Goal: Use online tool/utility: Utilize a website feature to perform a specific function

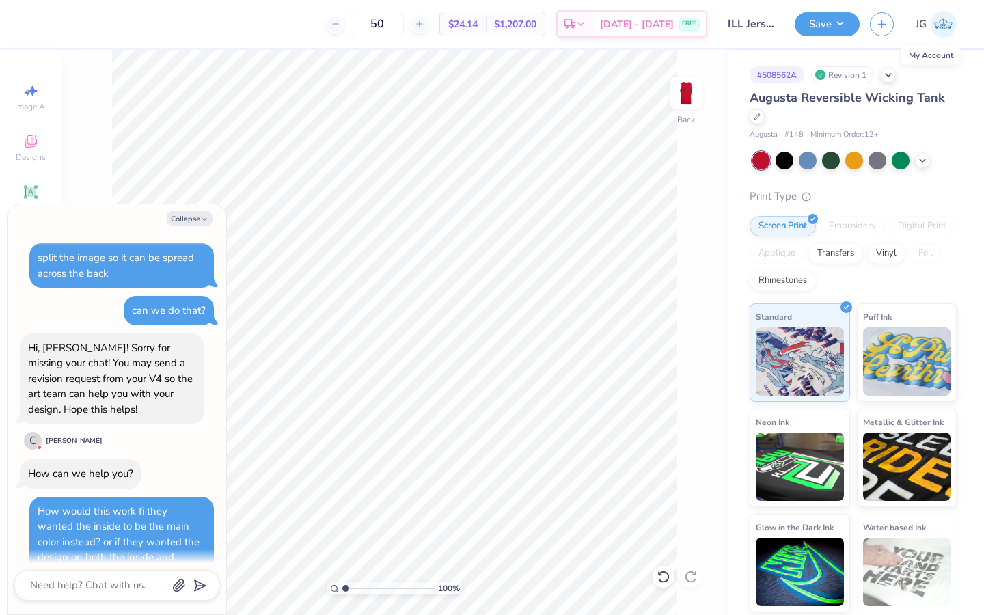
scroll to position [631, 0]
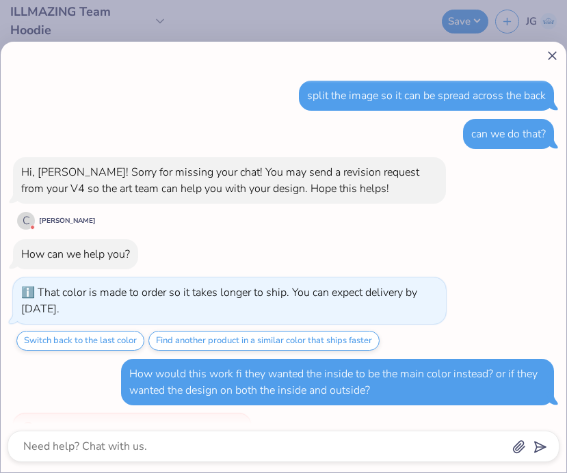
scroll to position [539, 0]
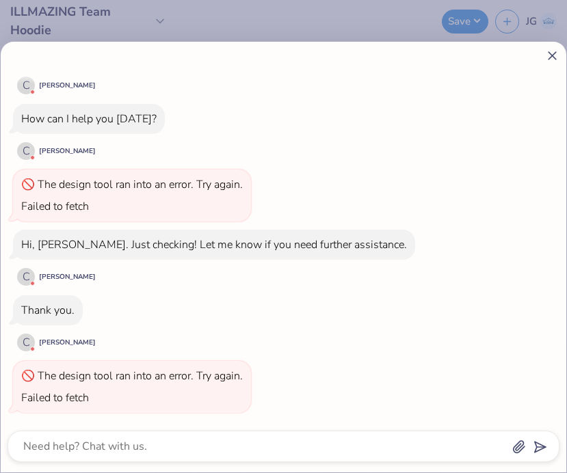
click at [554, 57] on icon at bounding box center [552, 56] width 14 height 14
type textarea "x"
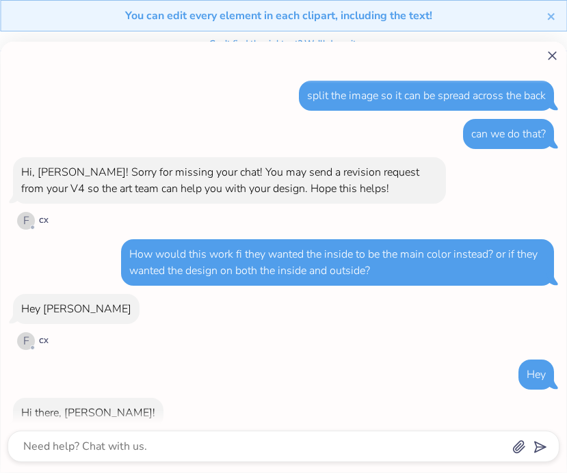
scroll to position [343, 0]
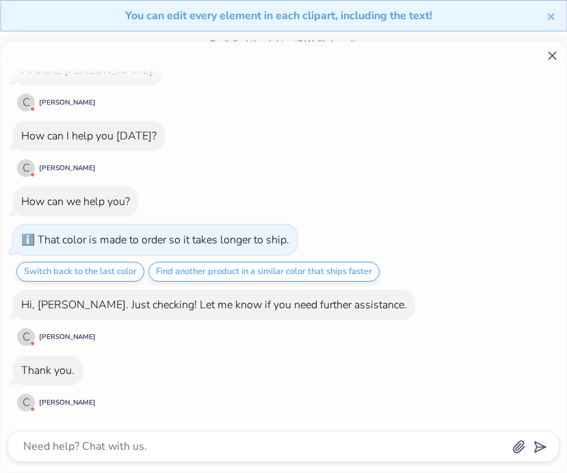
click at [553, 54] on line at bounding box center [552, 56] width 8 height 8
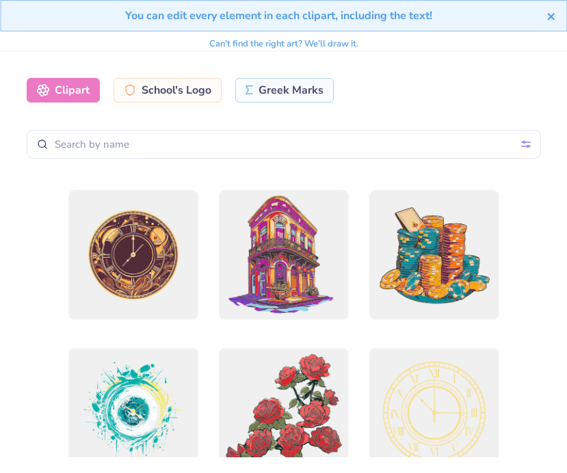
click at [553, 14] on icon "close" at bounding box center [550, 16] width 7 height 7
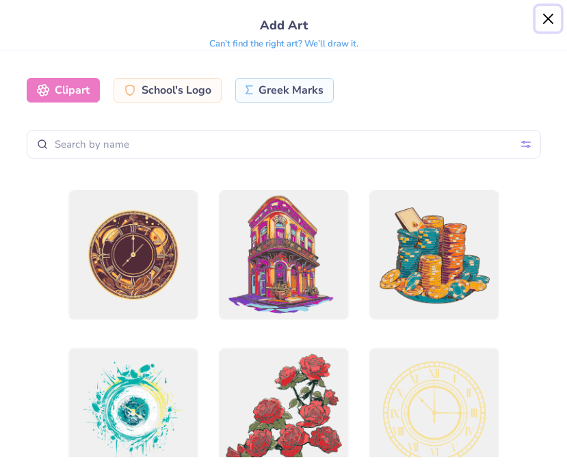
click at [550, 16] on button "Close" at bounding box center [548, 19] width 26 height 26
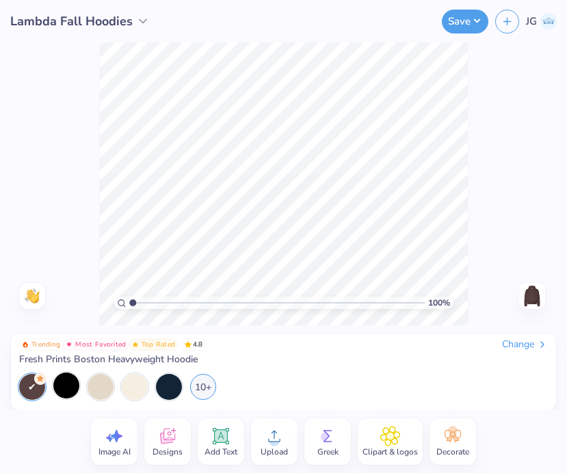
click at [61, 385] on div at bounding box center [66, 386] width 26 height 26
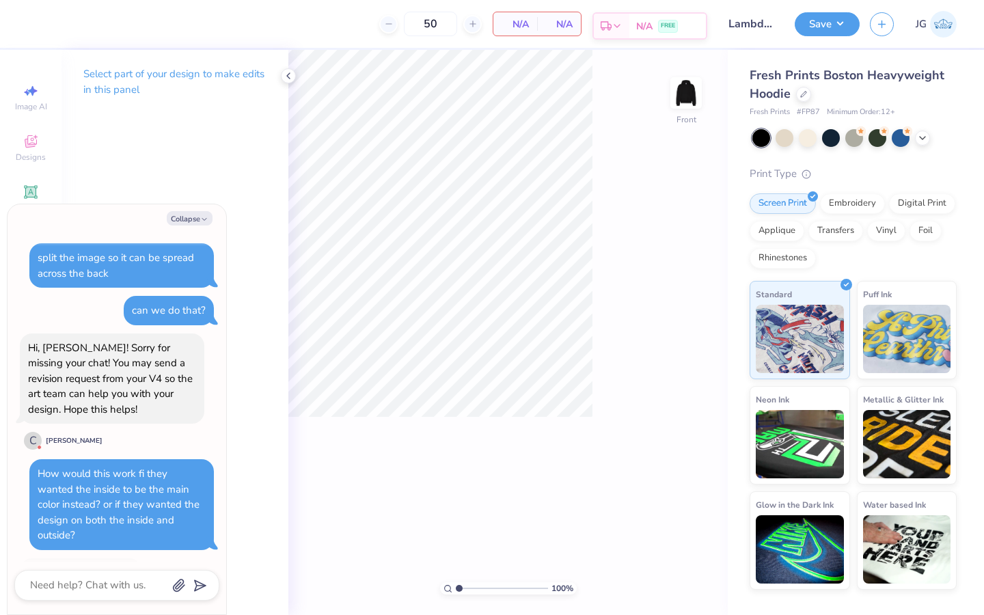
scroll to position [592, 0]
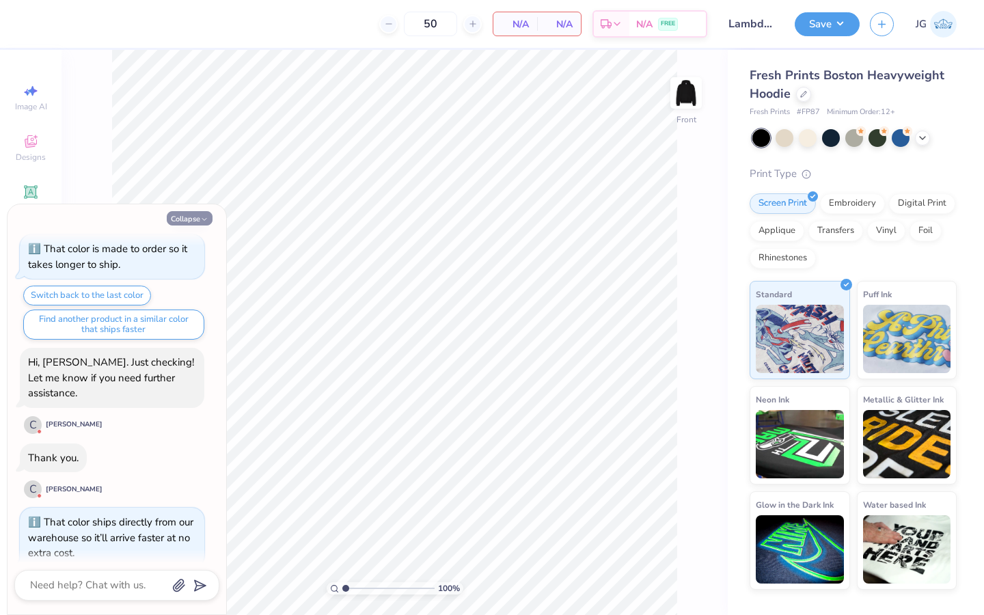
click at [191, 224] on button "Collapse" at bounding box center [190, 218] width 46 height 14
type textarea "x"
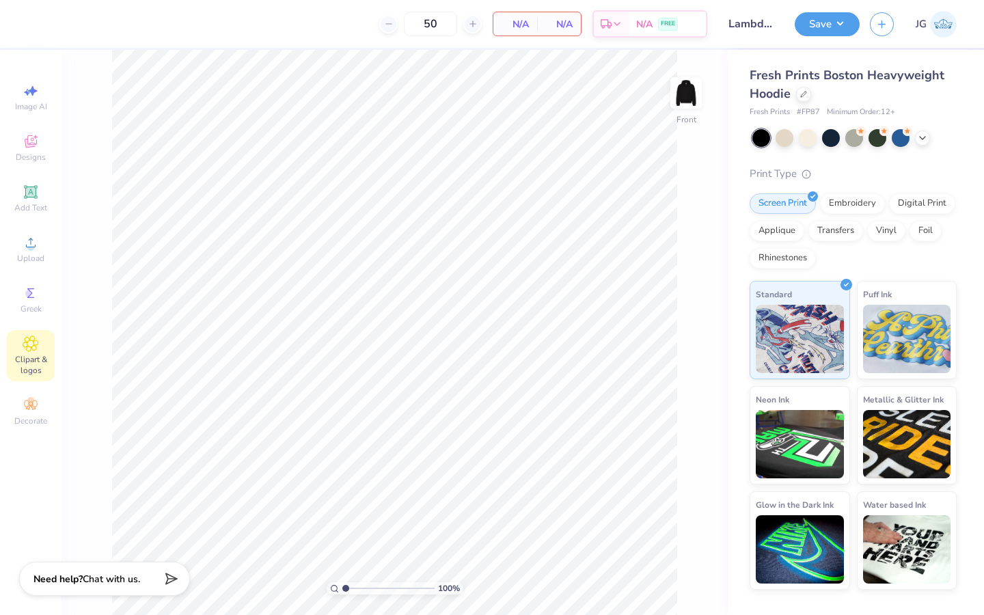
click at [24, 359] on span "Clipart & logos" at bounding box center [31, 365] width 48 height 22
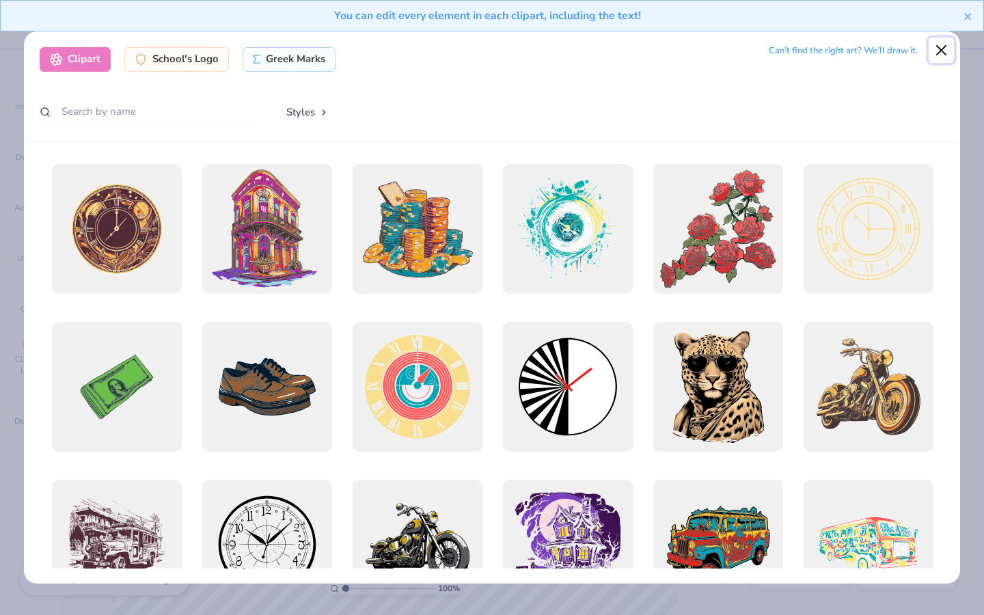
click at [566, 47] on button "Close" at bounding box center [942, 51] width 26 height 26
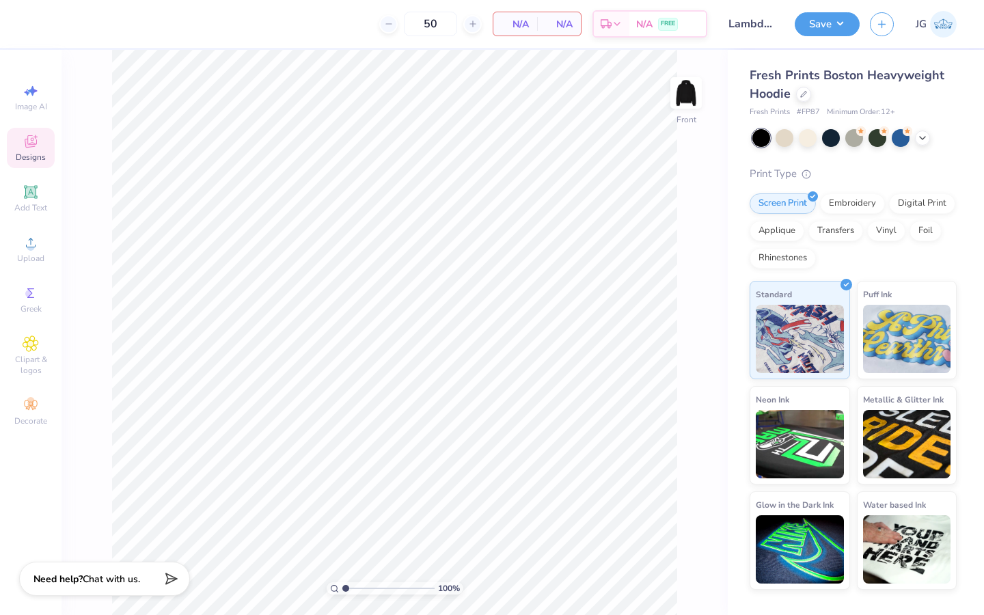
click at [30, 152] on span "Designs" at bounding box center [31, 157] width 30 height 11
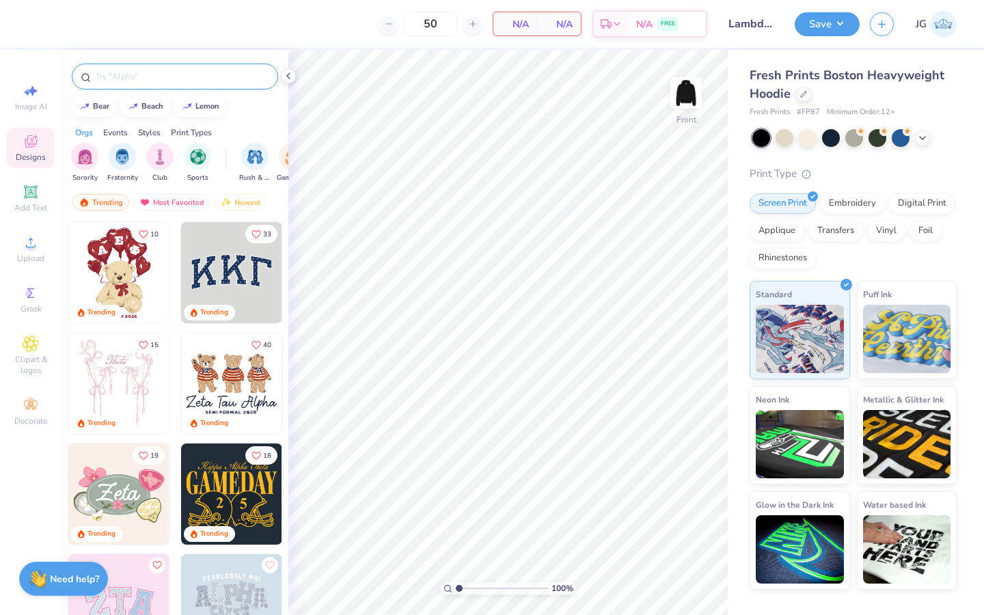
click at [189, 76] on input "text" at bounding box center [181, 77] width 175 height 14
type input "cheetah"
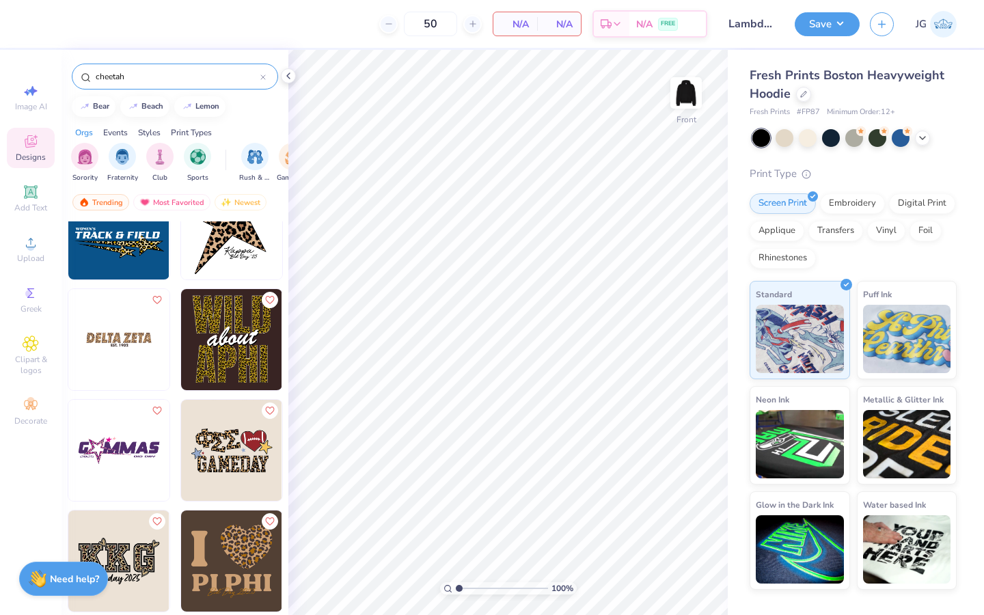
scroll to position [151, 0]
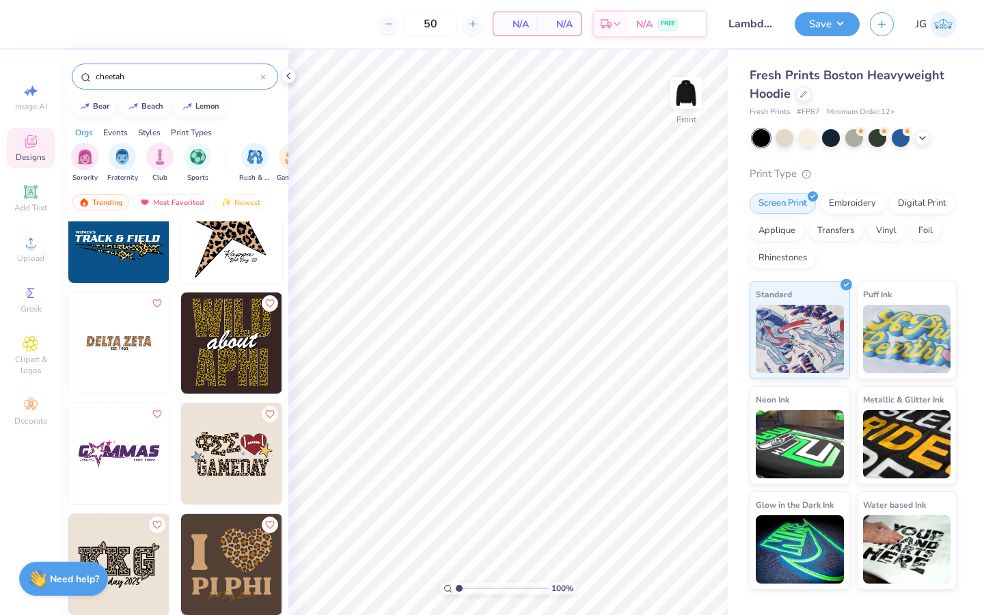
click at [236, 341] on img at bounding box center [231, 343] width 101 height 101
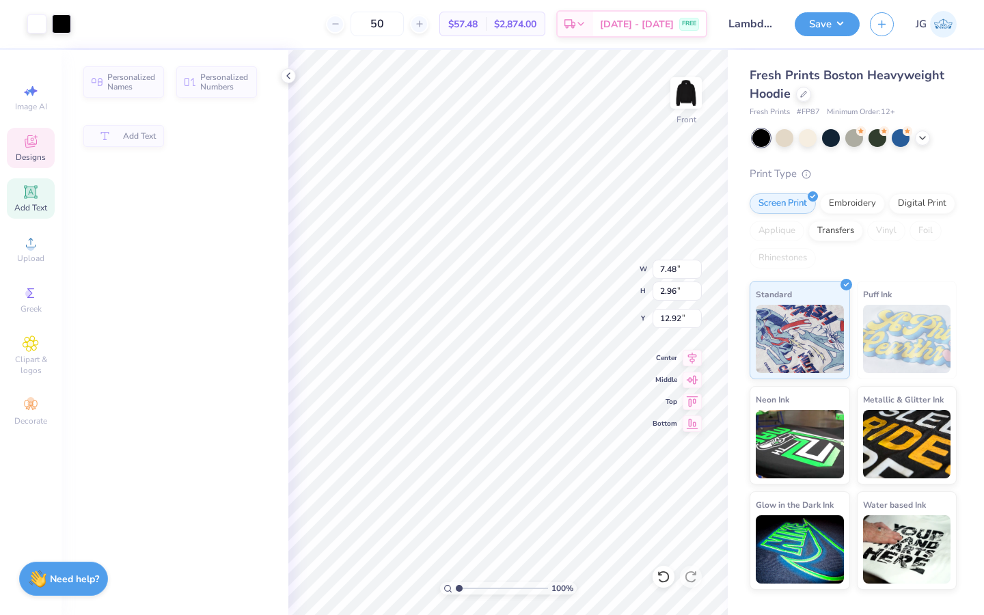
type input "7.48"
type input "2.96"
type input "12.92"
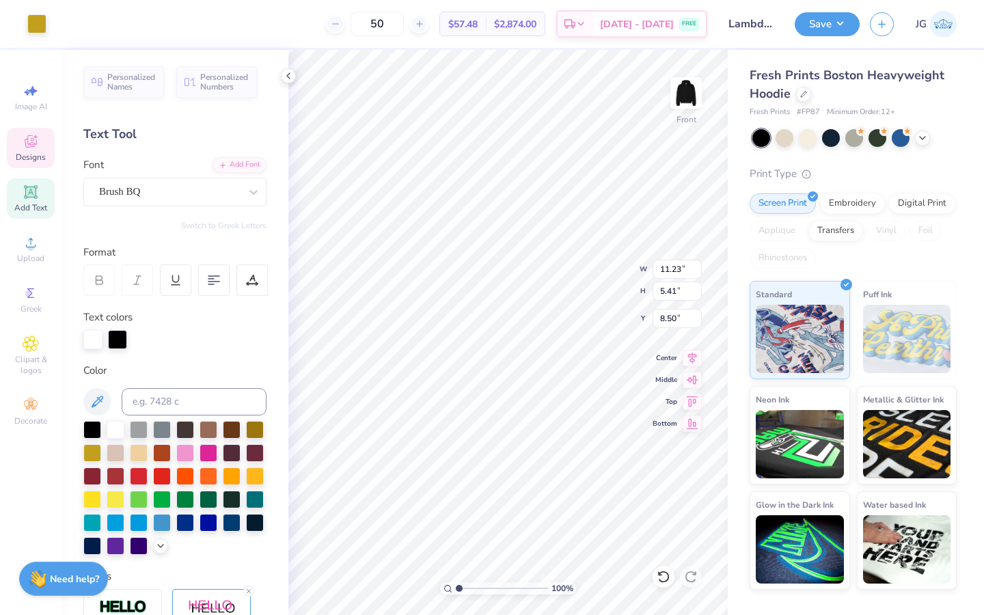
type input "11.22"
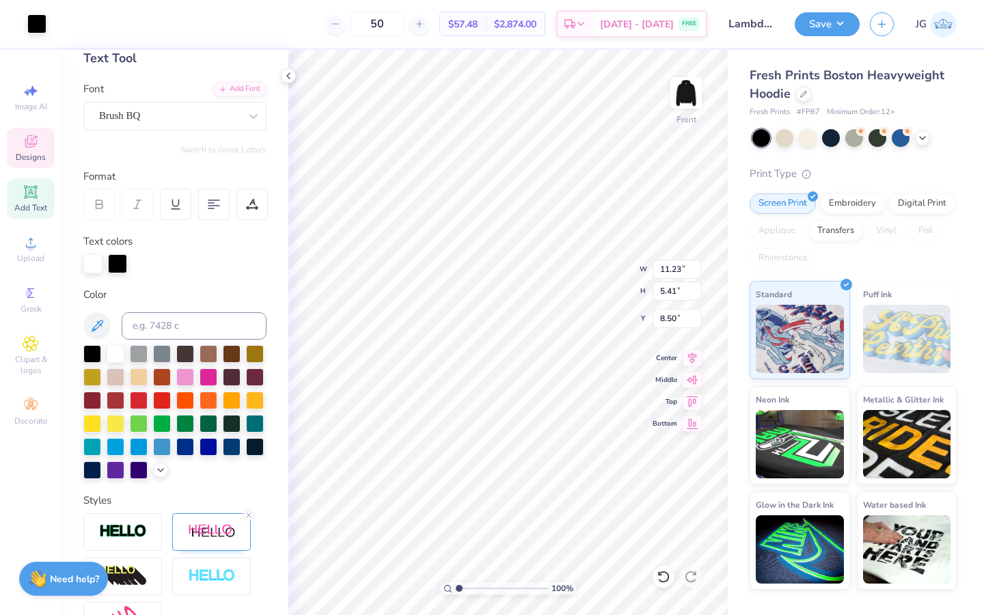
scroll to position [232, 0]
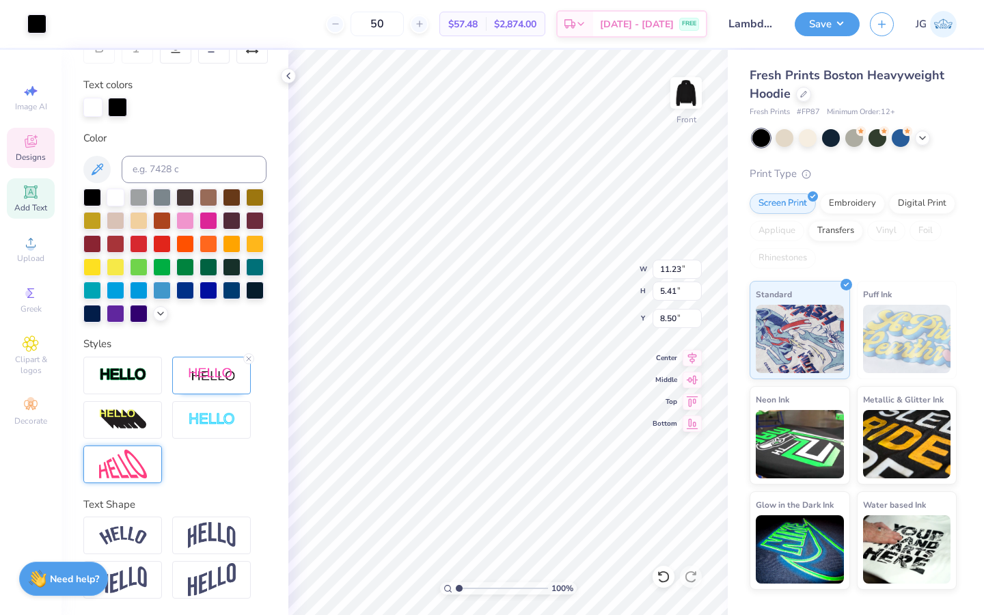
click at [119, 454] on img at bounding box center [123, 464] width 48 height 29
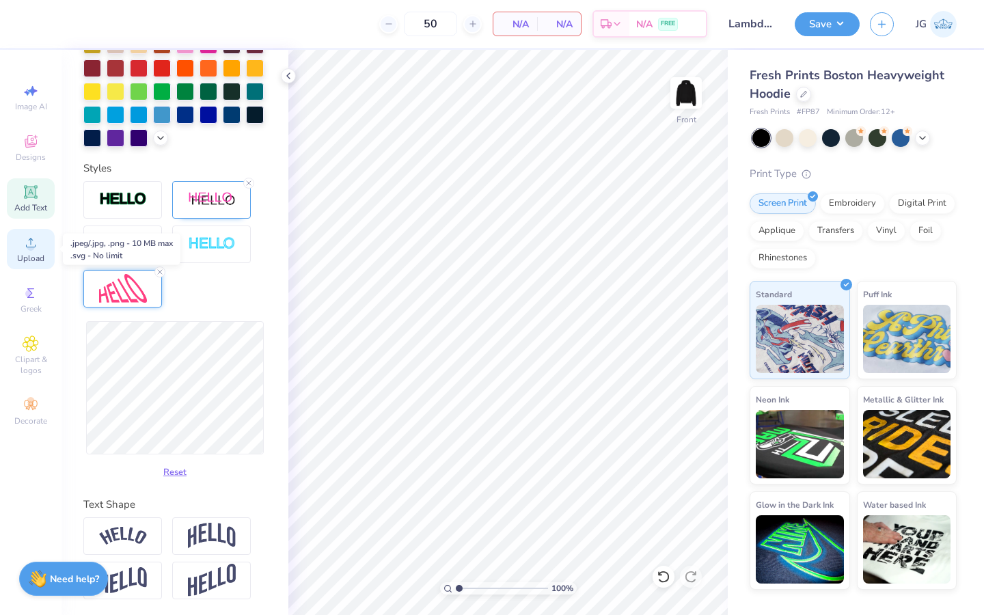
click at [26, 246] on icon at bounding box center [31, 242] width 16 height 16
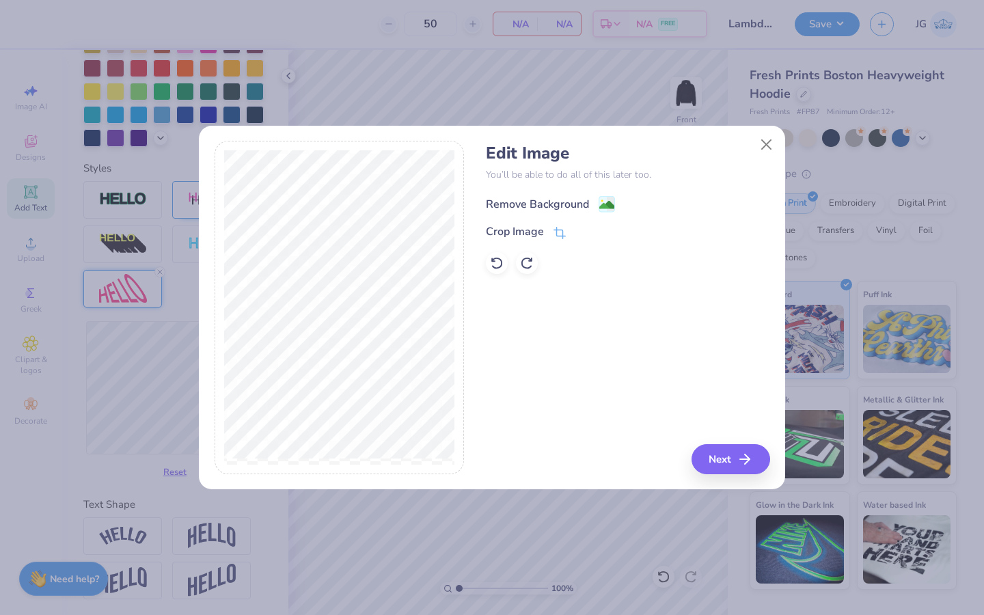
click at [566, 199] on image at bounding box center [607, 205] width 15 height 15
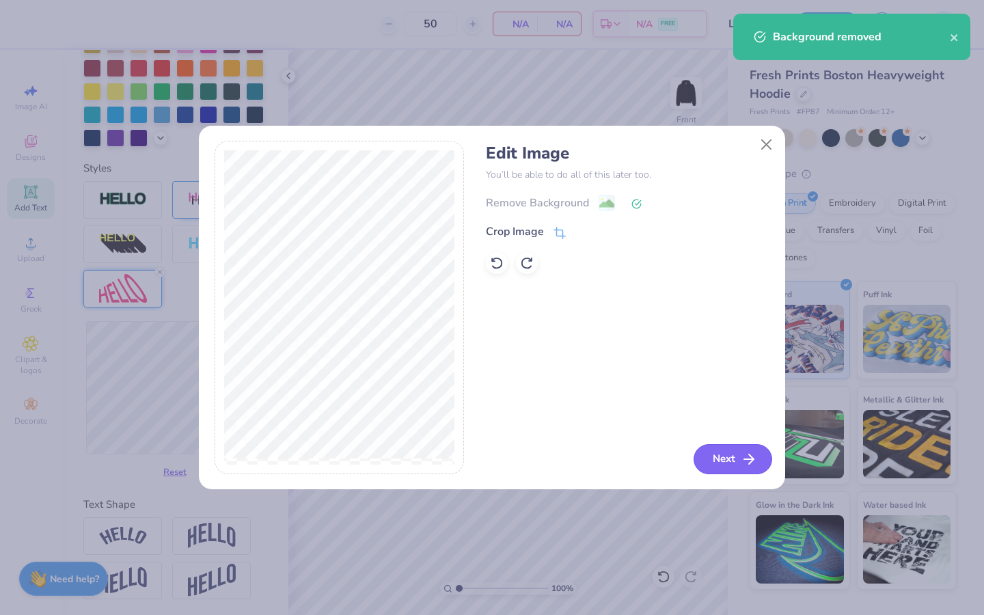
click at [566, 459] on button "Next" at bounding box center [733, 459] width 79 height 30
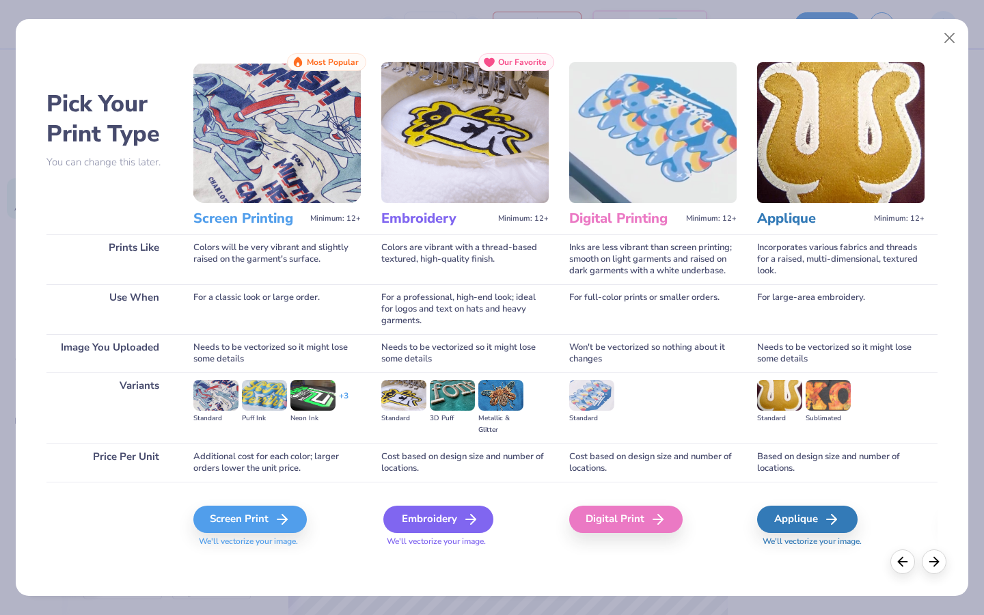
click at [423, 472] on div "Embroidery" at bounding box center [439, 519] width 110 height 27
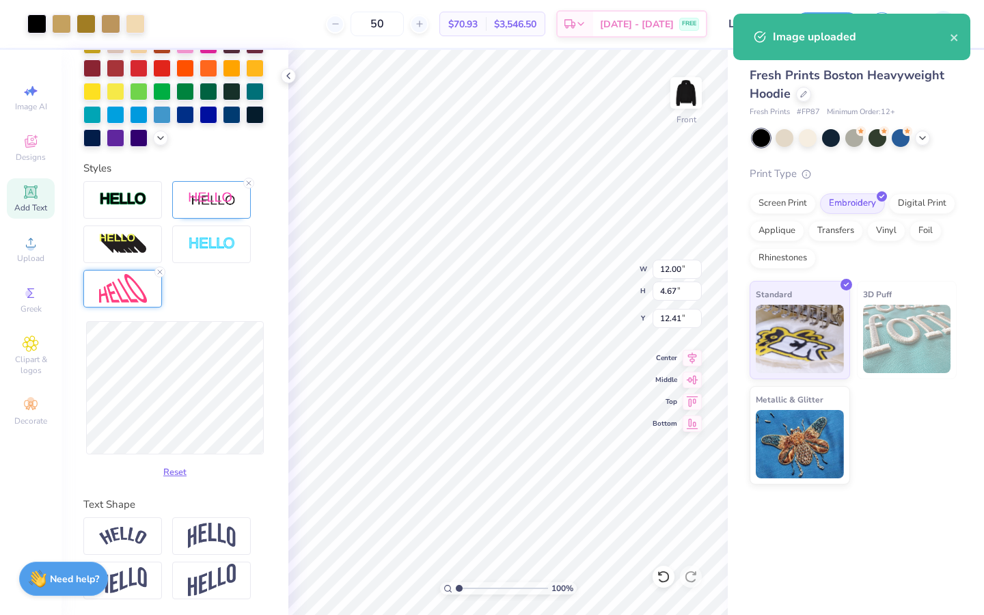
click at [219, 293] on div "Reset" at bounding box center [174, 332] width 183 height 303
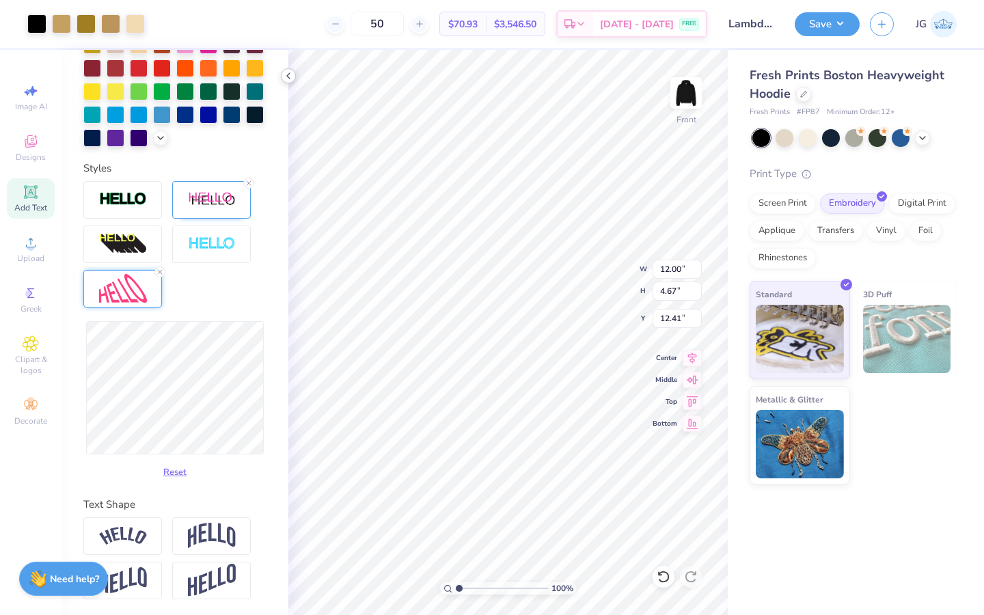
click at [289, 79] on icon at bounding box center [288, 75] width 11 height 11
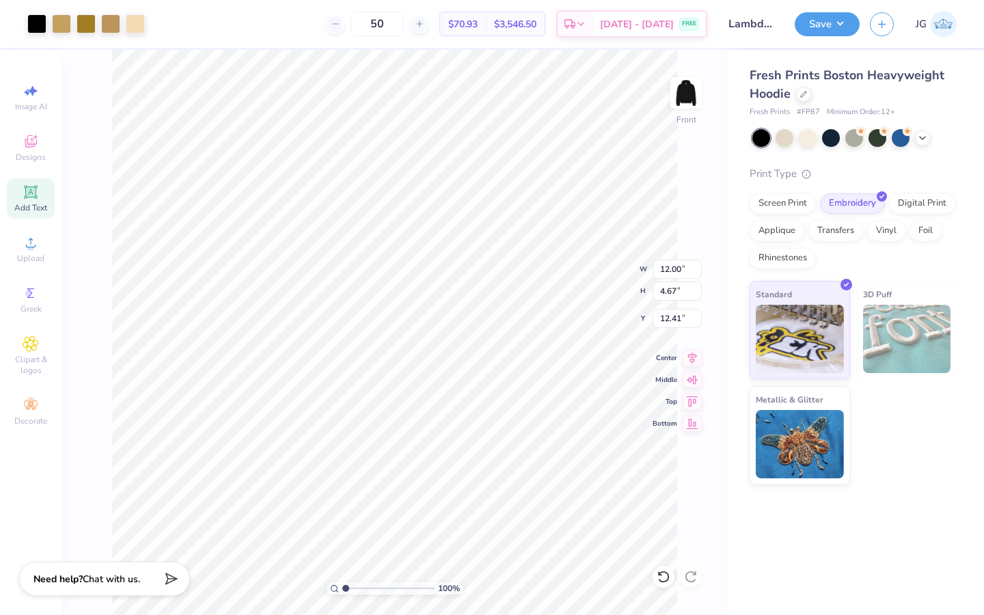
click at [46, 206] on span "Add Text" at bounding box center [30, 207] width 33 height 11
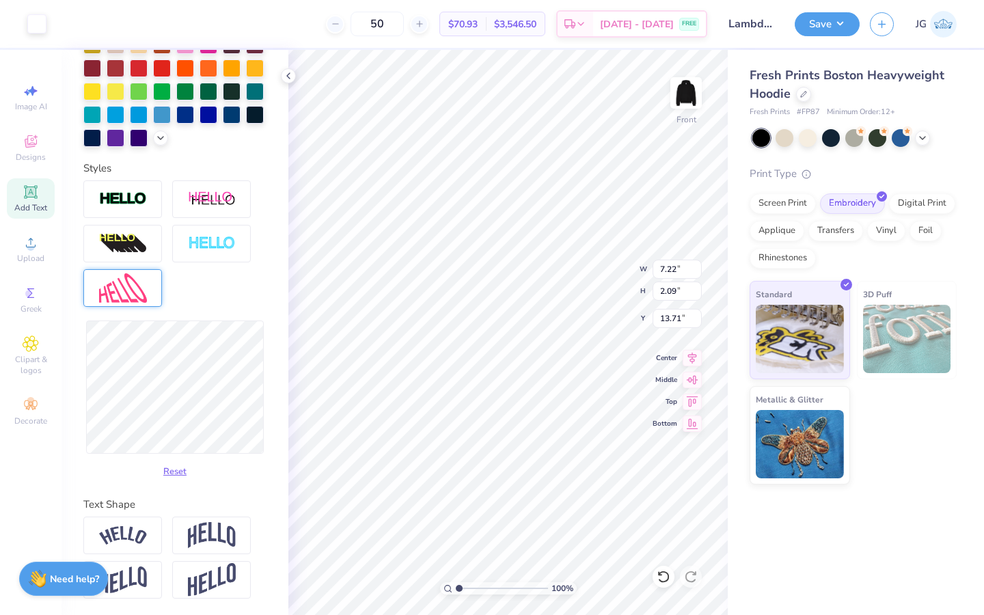
type input "7.22"
type input "2.09"
type input "13.71"
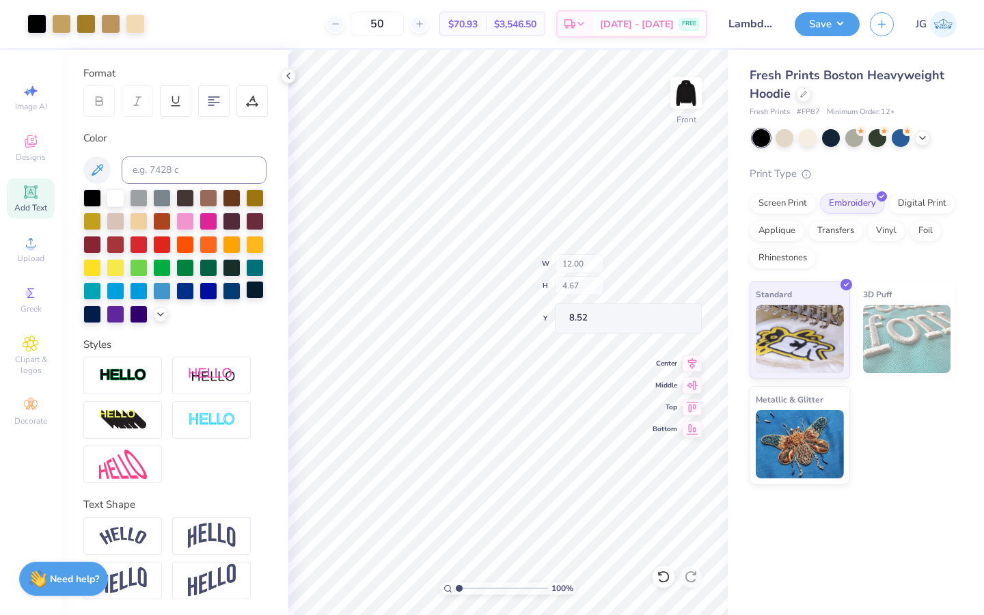
type input "8.52"
click at [56, 23] on div at bounding box center [61, 22] width 19 height 19
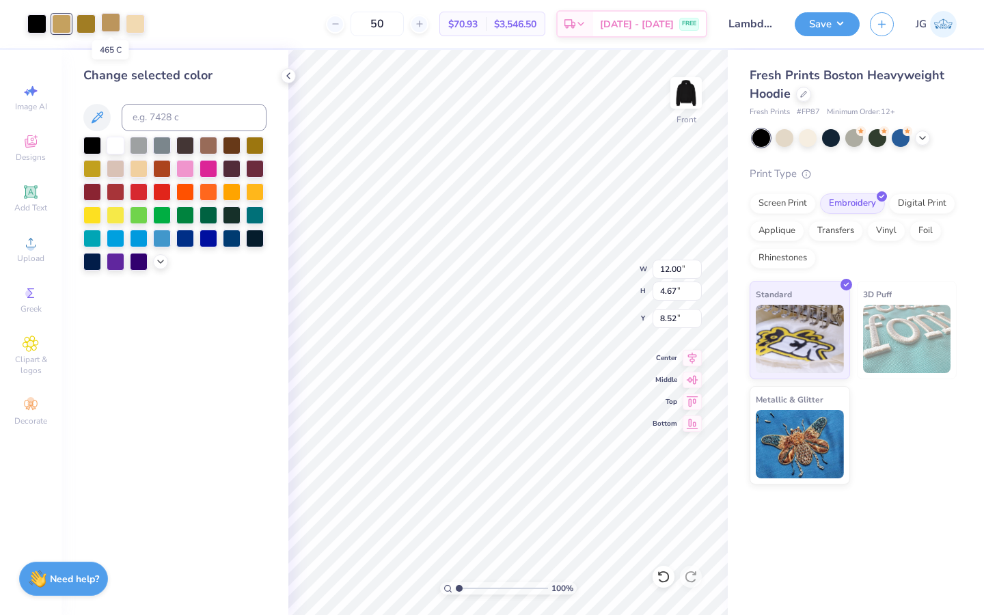
click at [109, 25] on div at bounding box center [110, 22] width 19 height 19
click at [152, 250] on div at bounding box center [174, 204] width 183 height 134
click at [157, 262] on icon at bounding box center [160, 260] width 11 height 11
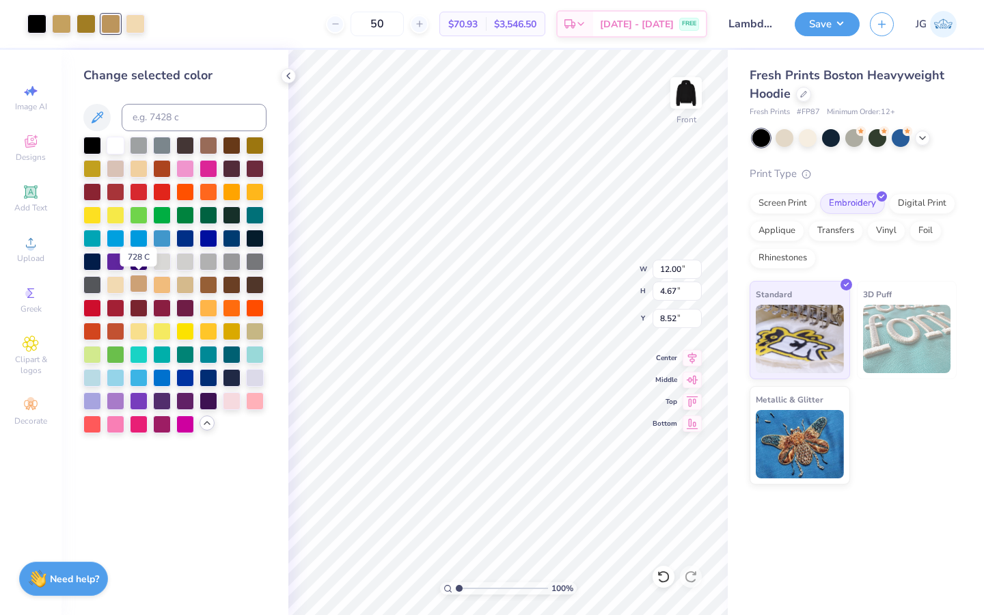
click at [144, 280] on div at bounding box center [139, 284] width 18 height 18
click at [88, 22] on div at bounding box center [86, 22] width 19 height 19
click at [139, 277] on div at bounding box center [139, 284] width 18 height 18
click at [32, 17] on div at bounding box center [36, 22] width 19 height 19
click at [109, 144] on div at bounding box center [116, 144] width 18 height 18
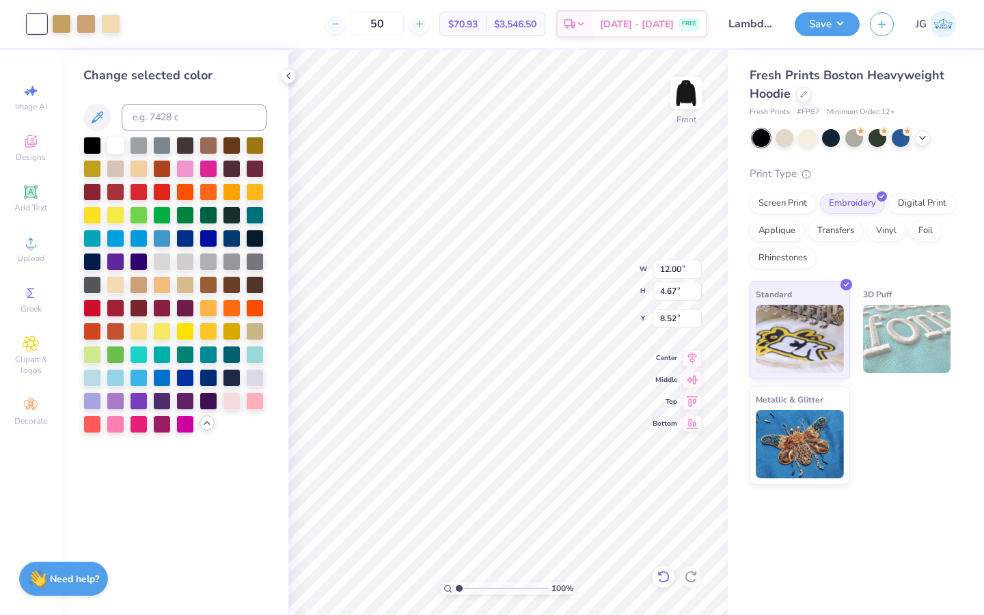
click at [566, 472] on icon at bounding box center [664, 577] width 14 height 14
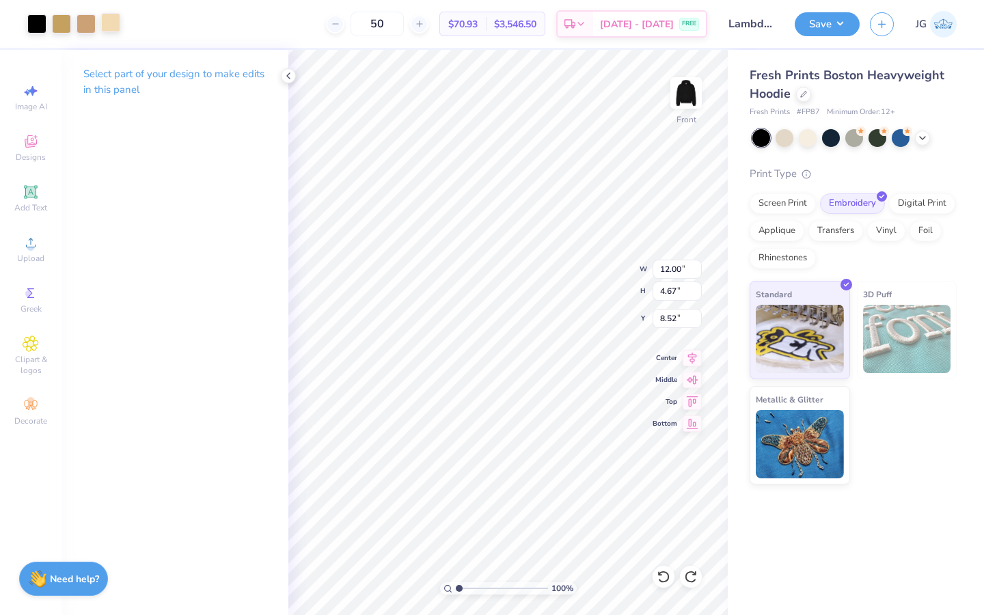
click at [108, 26] on div at bounding box center [110, 22] width 19 height 19
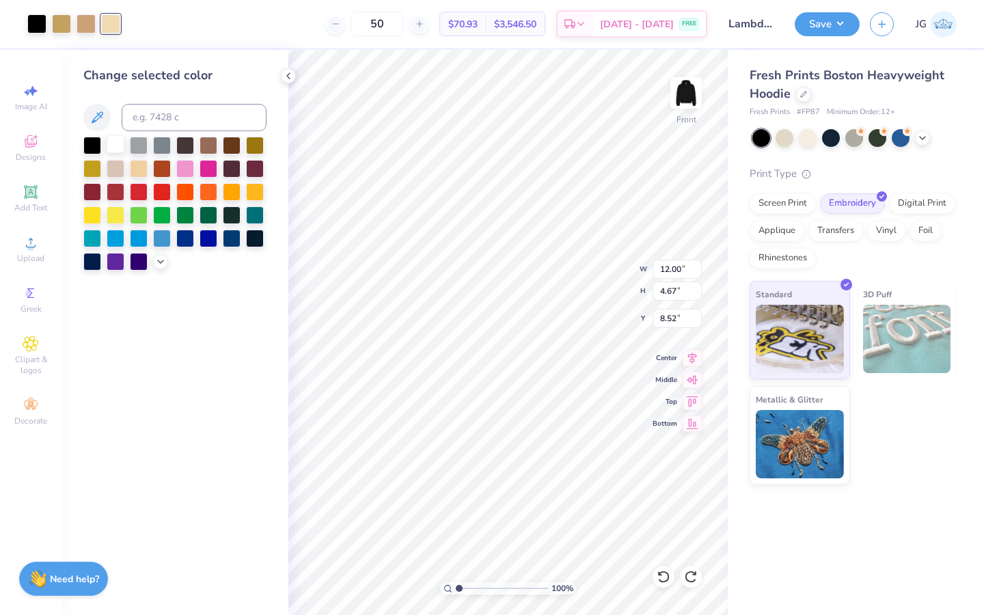
click at [118, 138] on div at bounding box center [116, 144] width 18 height 18
click at [116, 169] on div at bounding box center [116, 168] width 18 height 18
